Goal: Check status: Check status

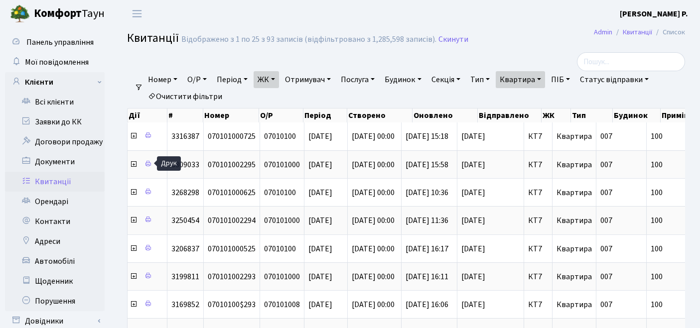
select select "25"
click at [525, 80] on link "Квартира" at bounding box center [520, 79] width 49 height 17
click at [200, 96] on link "Очистити фільтри" at bounding box center [185, 96] width 82 height 17
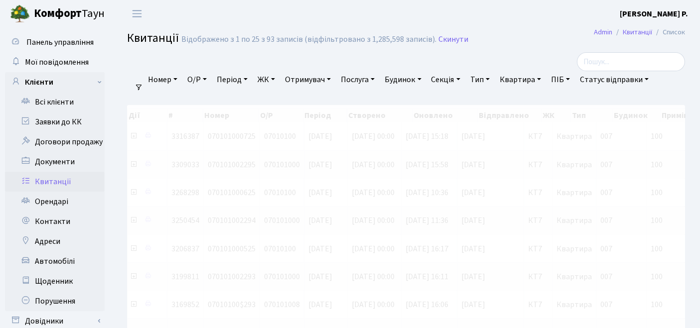
select select
click at [263, 82] on link "ЖК" at bounding box center [266, 79] width 25 height 17
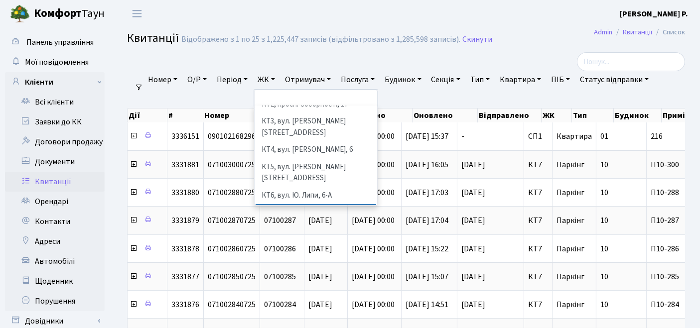
scroll to position [111, 0]
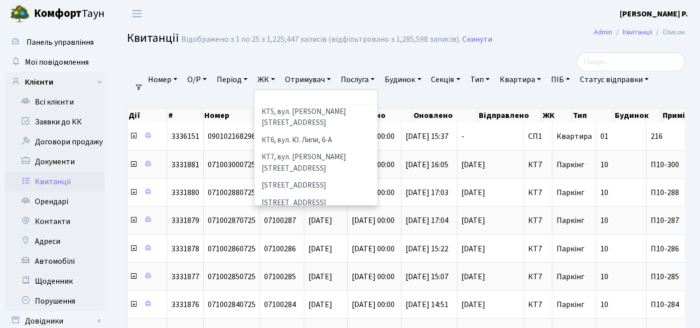
click at [304, 212] on li "[STREET_ADDRESS]" at bounding box center [316, 220] width 121 height 17
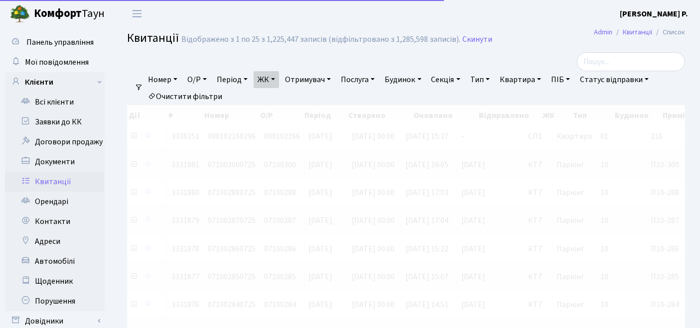
click at [532, 83] on link "Квартира" at bounding box center [520, 79] width 49 height 17
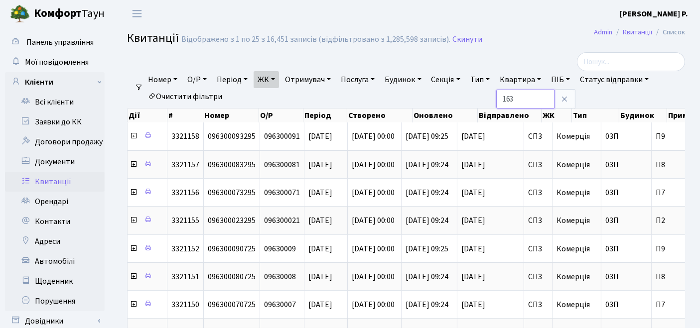
type input "163"
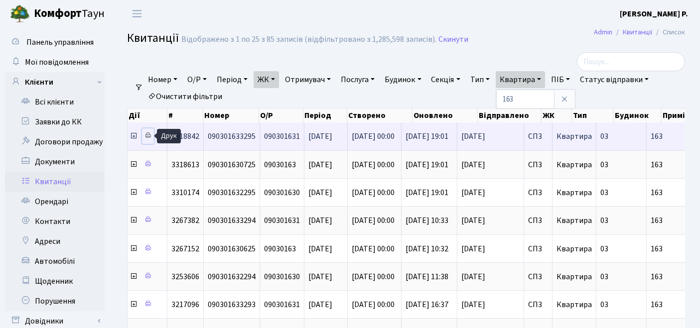
click at [147, 136] on icon at bounding box center [148, 135] width 7 height 7
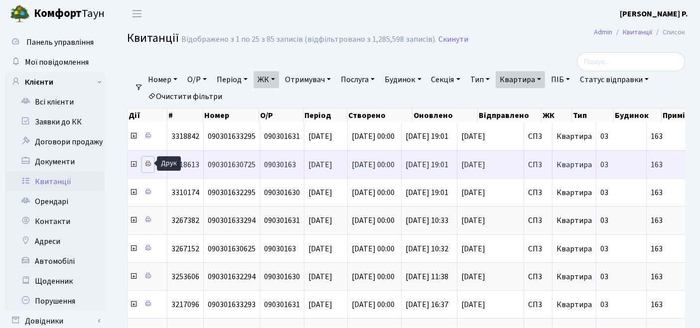
click at [147, 164] on icon at bounding box center [148, 163] width 7 height 7
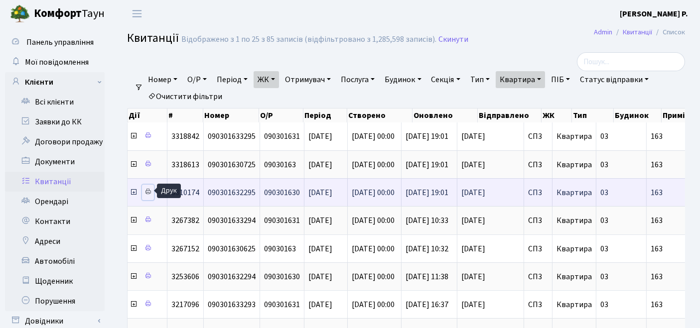
click at [150, 189] on icon at bounding box center [148, 191] width 7 height 7
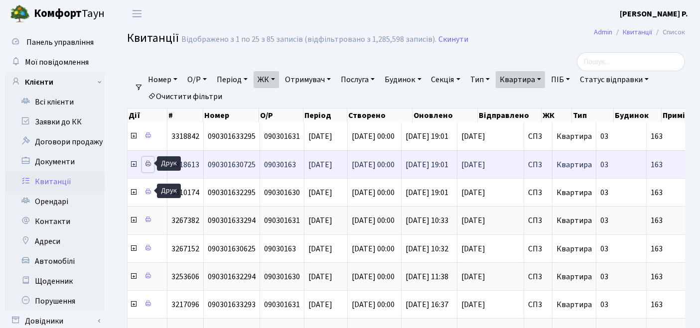
click at [151, 162] on icon at bounding box center [148, 163] width 7 height 7
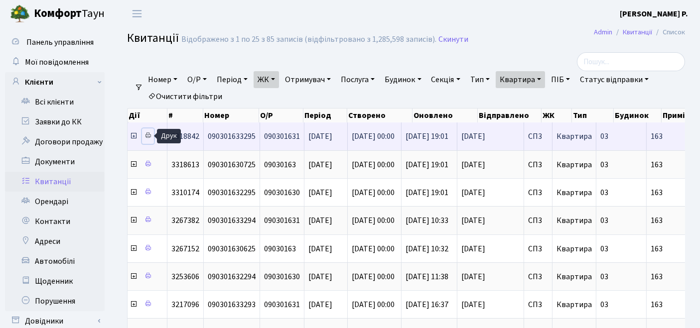
click at [147, 135] on icon at bounding box center [148, 135] width 7 height 7
